Goal: Task Accomplishment & Management: Use online tool/utility

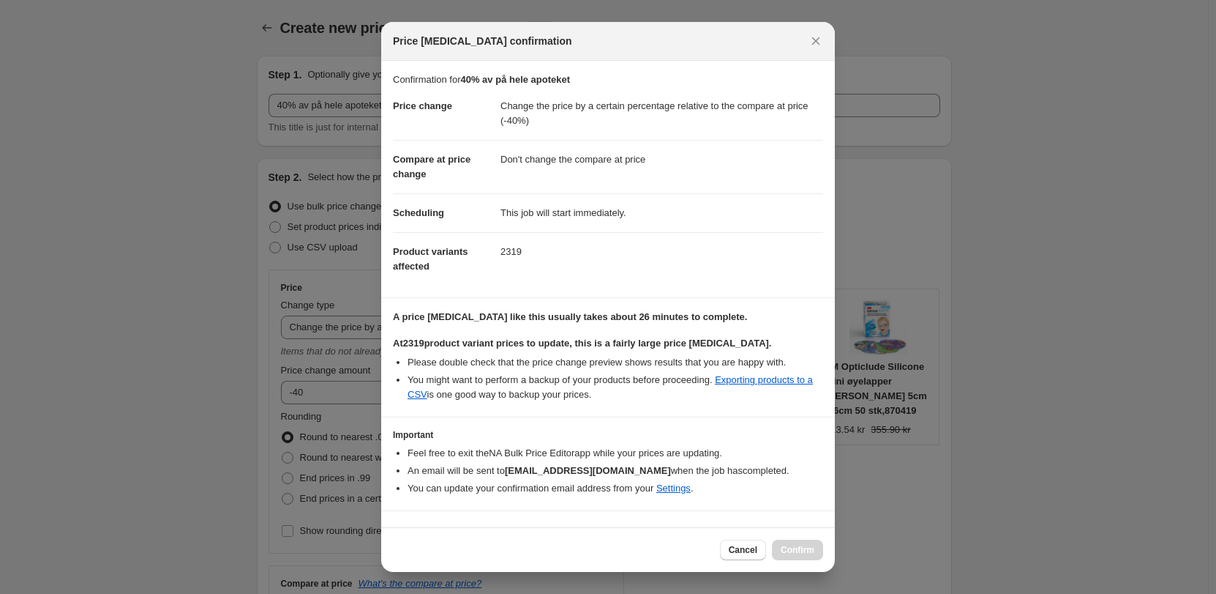
select select "pcap"
select select "no_change"
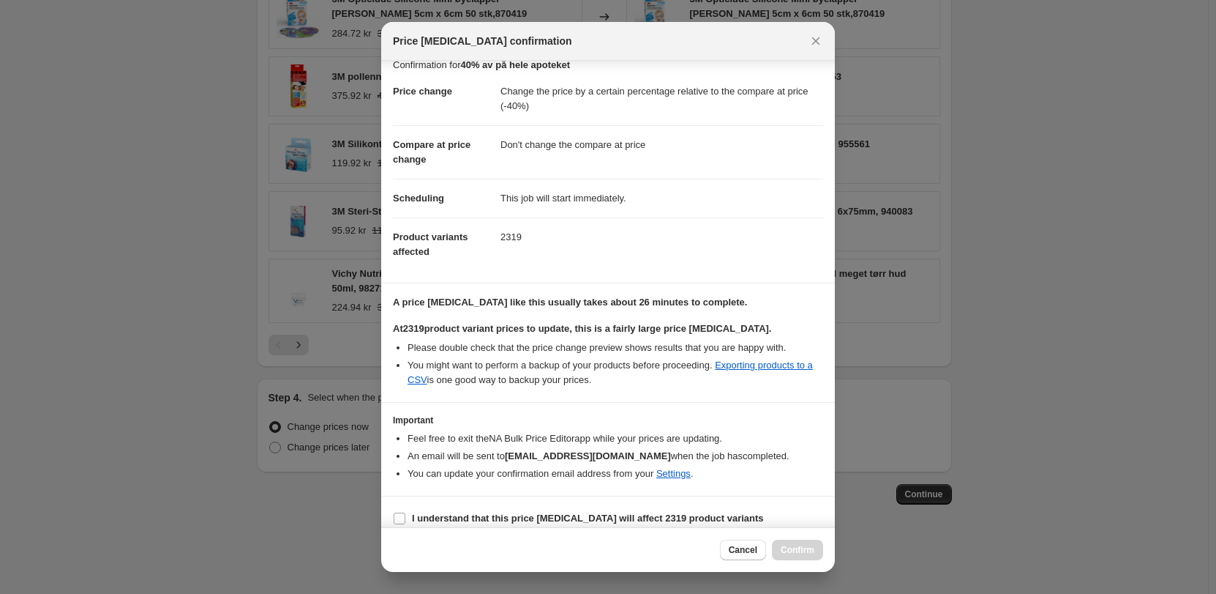
scroll to position [28, 0]
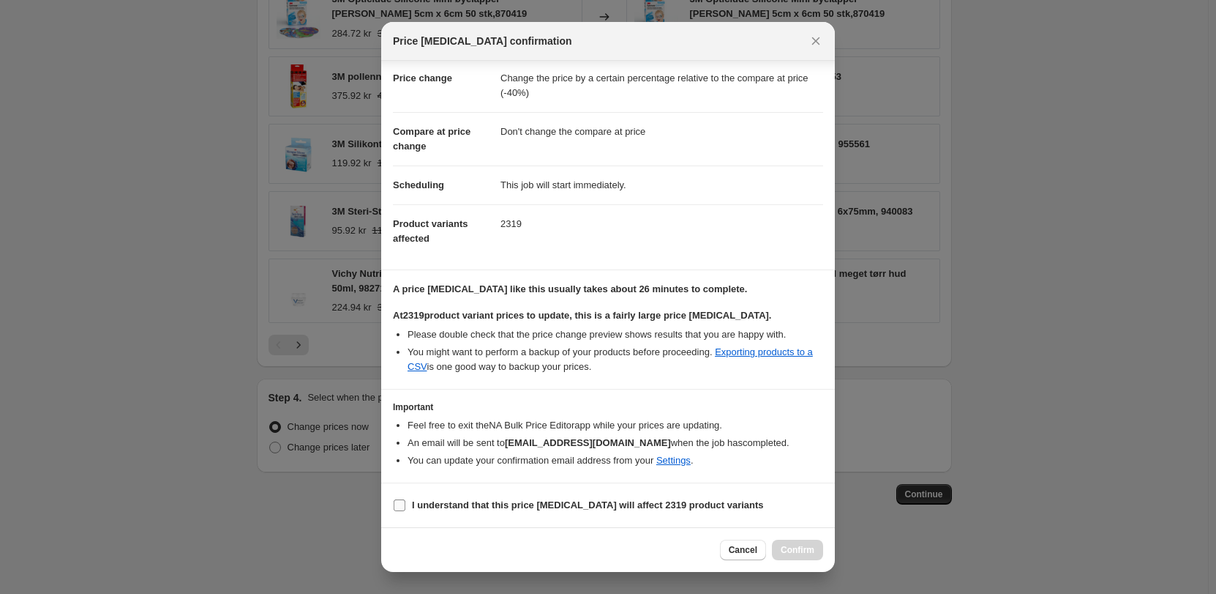
click at [399, 507] on input "I understand that this price [MEDICAL_DATA] will affect 2319 product variants" at bounding box center [400, 505] width 12 height 12
checkbox input "true"
click at [793, 553] on span "Confirm" at bounding box center [798, 550] width 34 height 12
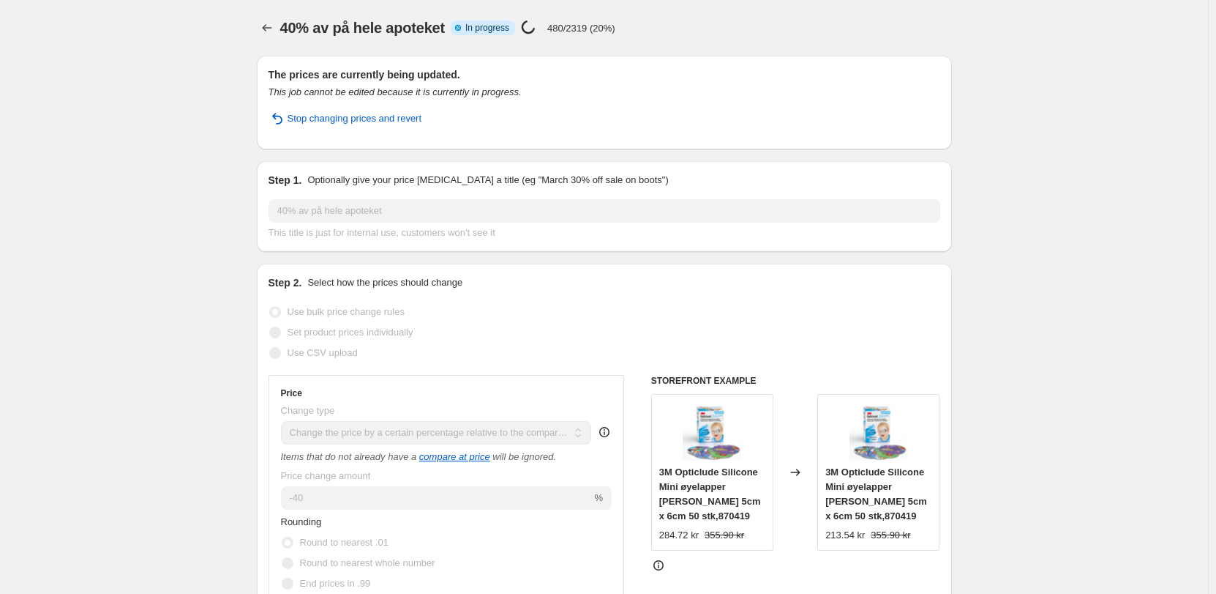
drag, startPoint x: 1062, startPoint y: 283, endPoint x: 1073, endPoint y: 302, distance: 22.6
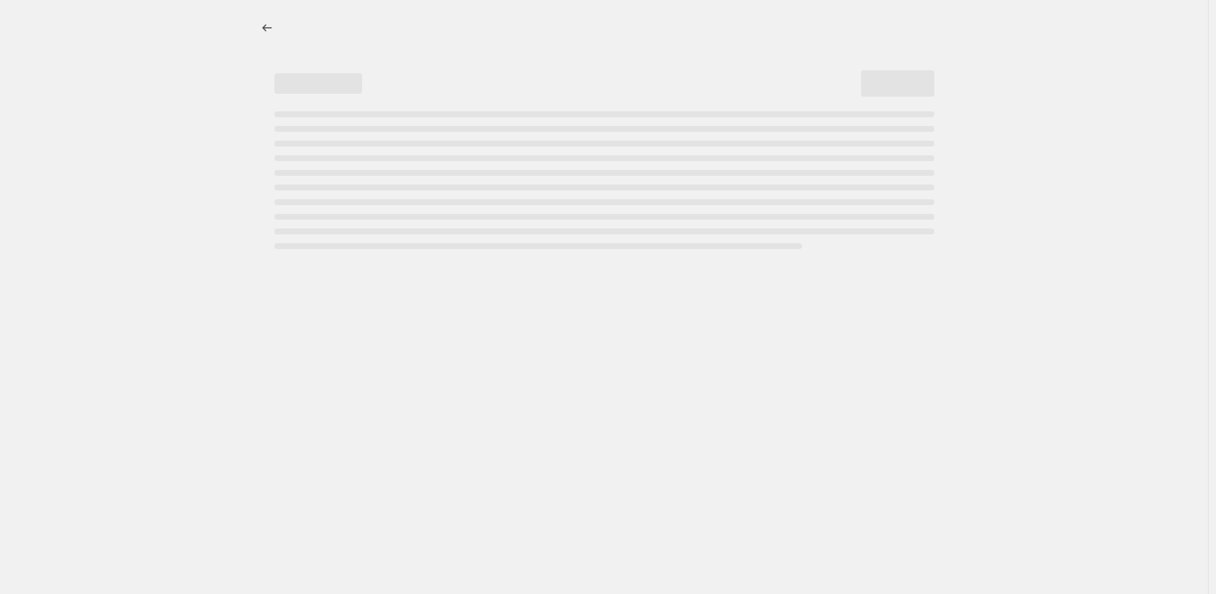
select select "pcap"
select select "no_change"
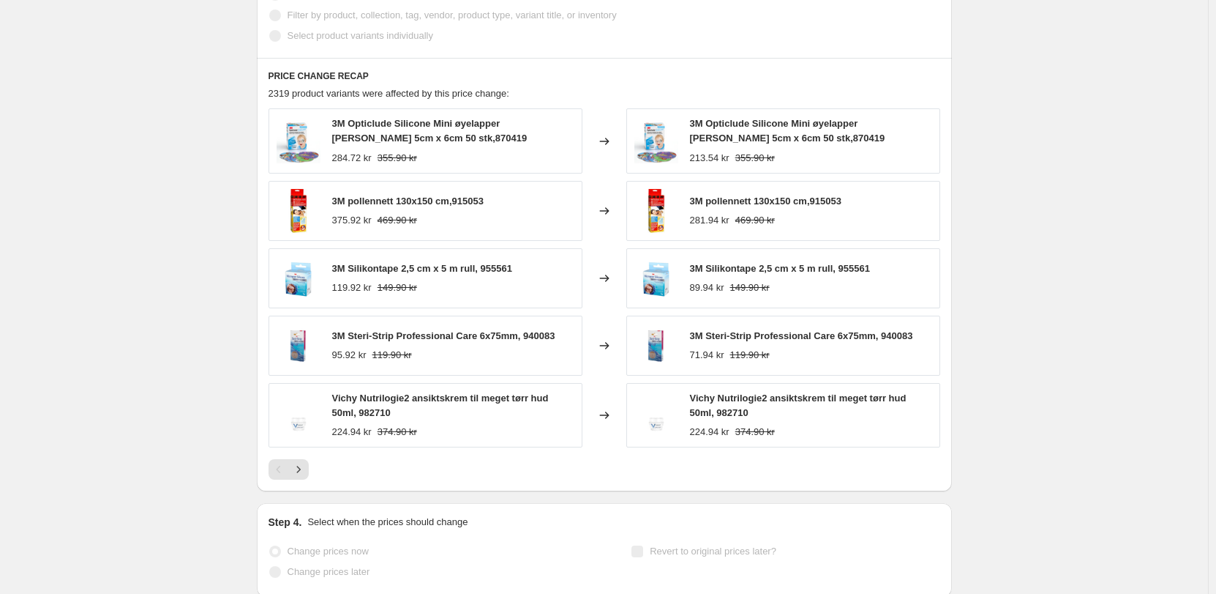
scroll to position [1006, 0]
